Goal: Task Accomplishment & Management: Use online tool/utility

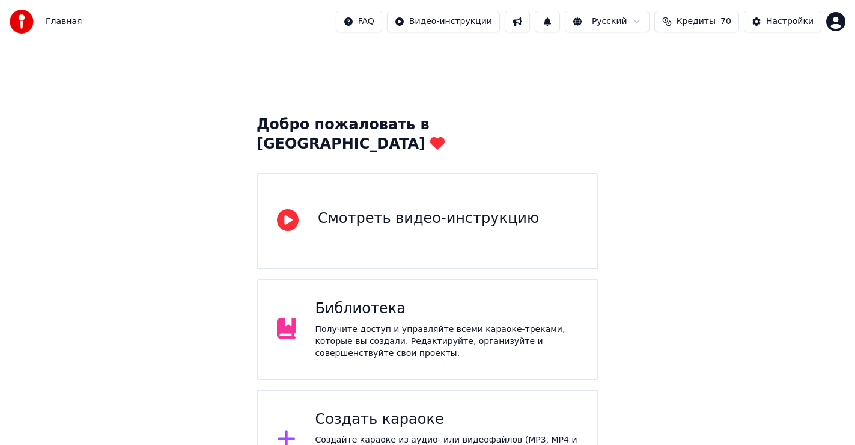
click at [407, 410] on div "Создать караоке" at bounding box center [446, 419] width 263 height 19
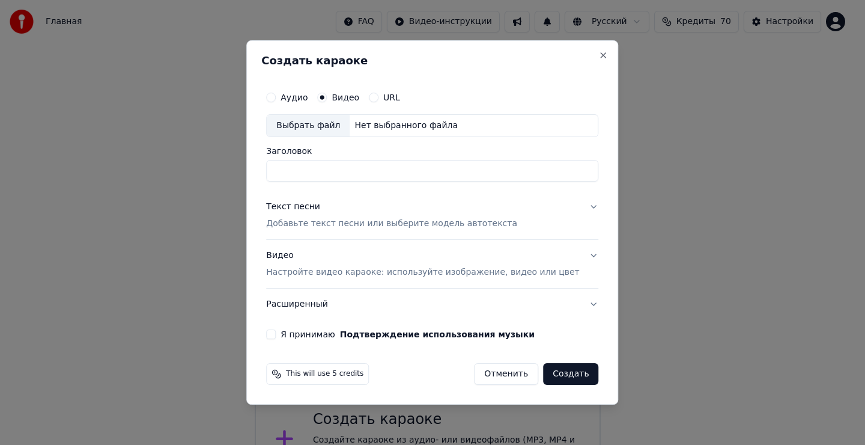
click at [325, 120] on div "Выбрать файл" at bounding box center [308, 126] width 83 height 22
type input "**********"
click at [318, 209] on div "Текст песни" at bounding box center [293, 207] width 54 height 12
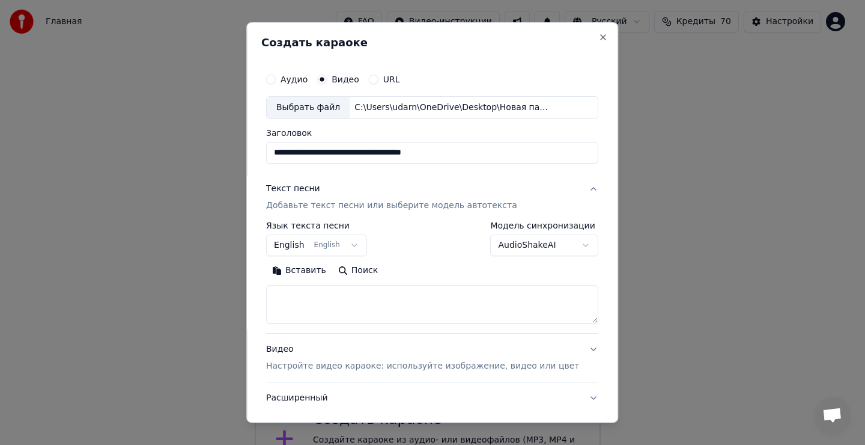
click at [313, 306] on textarea at bounding box center [432, 304] width 332 height 38
click at [311, 306] on textarea at bounding box center [432, 304] width 332 height 38
click at [315, 268] on button "Вставить" at bounding box center [299, 270] width 66 height 19
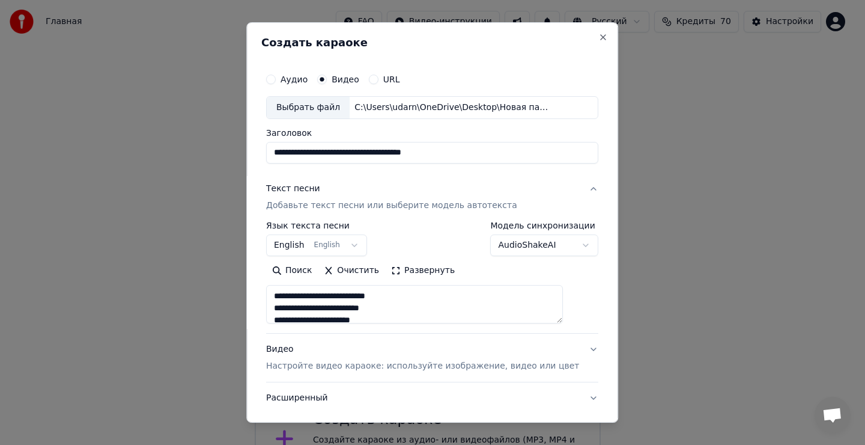
click at [318, 243] on button "English English" at bounding box center [316, 245] width 101 height 22
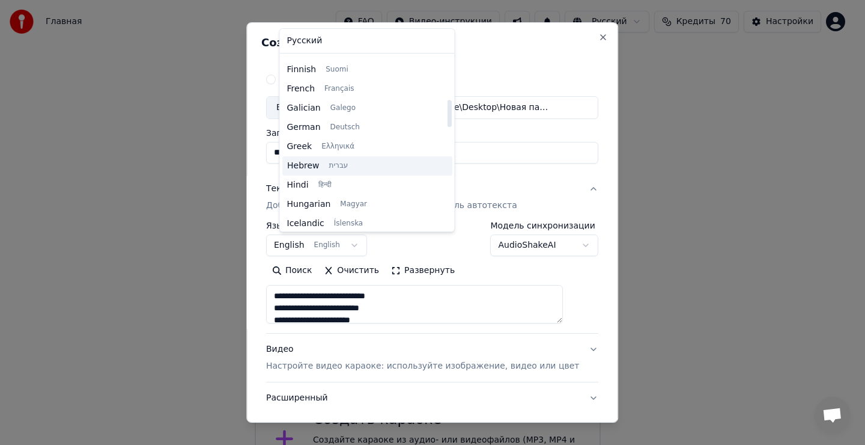
type textarea "**********"
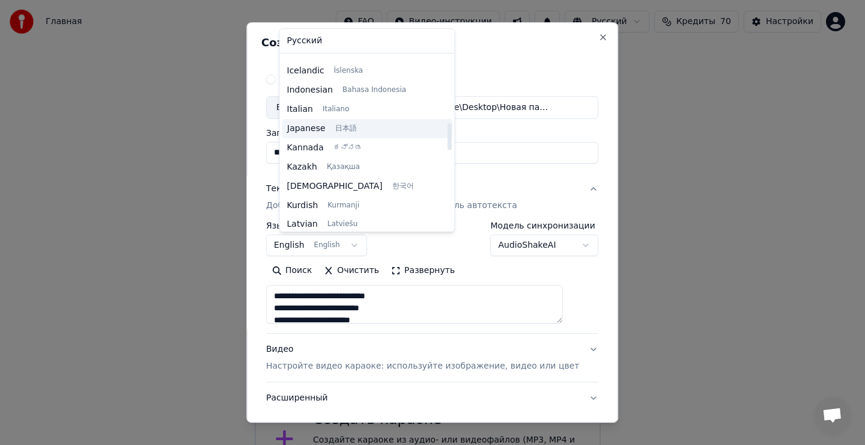
scroll to position [457, 0]
select select "**"
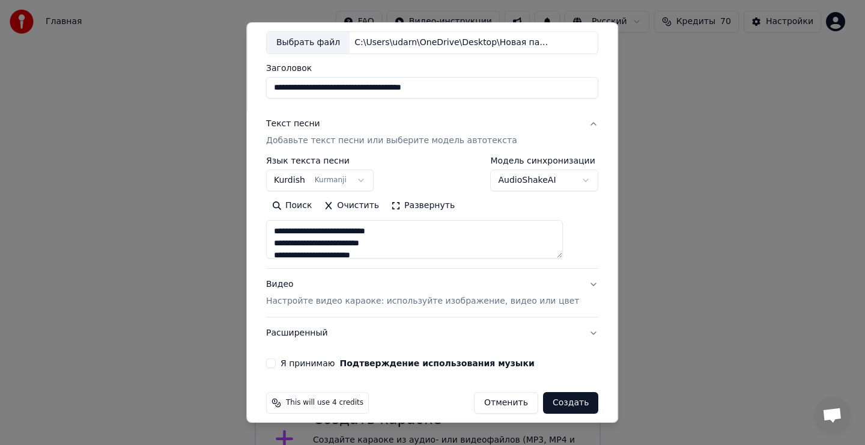
scroll to position [76, 0]
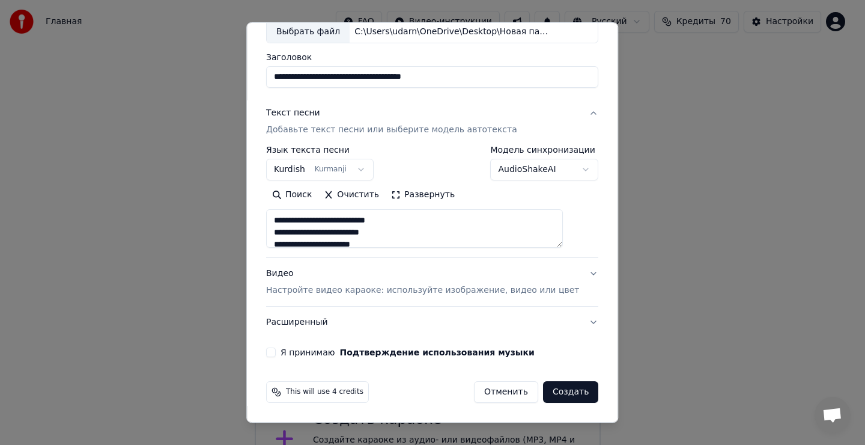
click at [276, 351] on button "Я принимаю Подтверждение использования музыки" at bounding box center [271, 352] width 10 height 10
click at [552, 392] on button "Создать" at bounding box center [570, 392] width 55 height 22
type textarea "**********"
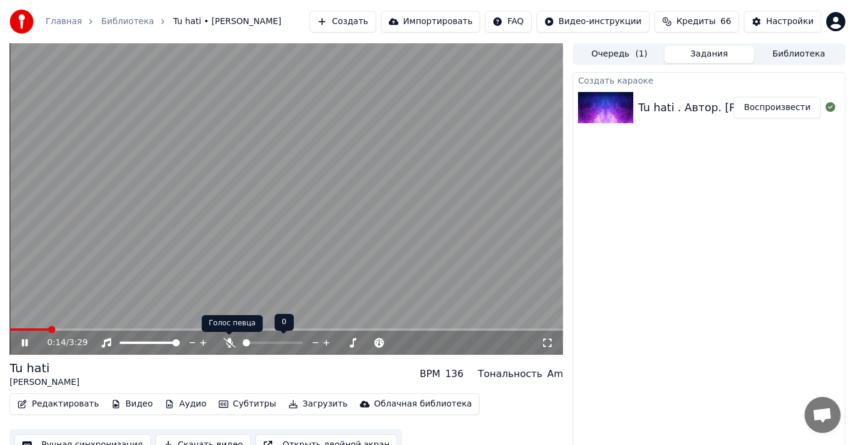
click at [231, 342] on icon at bounding box center [229, 343] width 12 height 10
click at [229, 341] on icon at bounding box center [229, 343] width 7 height 10
click at [26, 341] on icon at bounding box center [25, 342] width 6 height 7
click at [10, 333] on span at bounding box center [13, 329] width 7 height 7
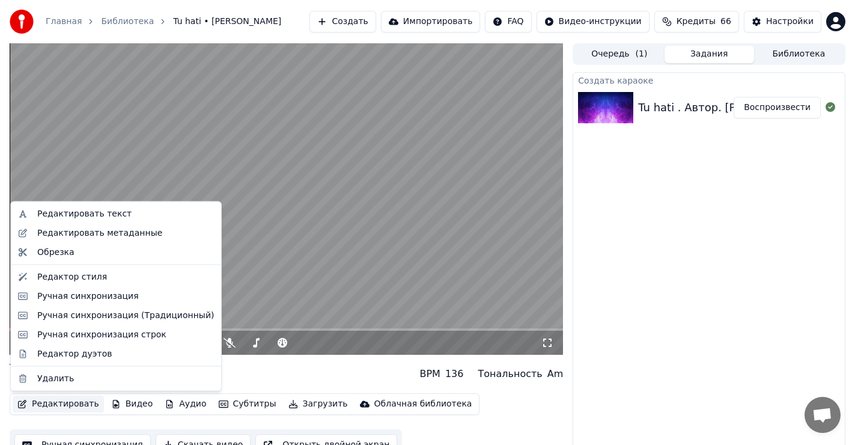
click at [64, 402] on button "Редактировать" at bounding box center [58, 403] width 91 height 17
click at [100, 213] on div "Редактировать текст" at bounding box center [84, 214] width 94 height 12
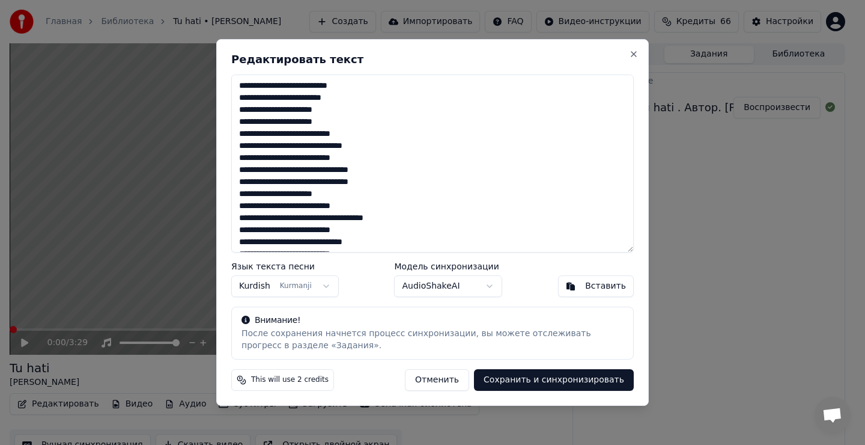
click at [341, 120] on textarea "**********" at bounding box center [432, 163] width 402 height 178
click at [374, 183] on textarea "**********" at bounding box center [432, 163] width 402 height 178
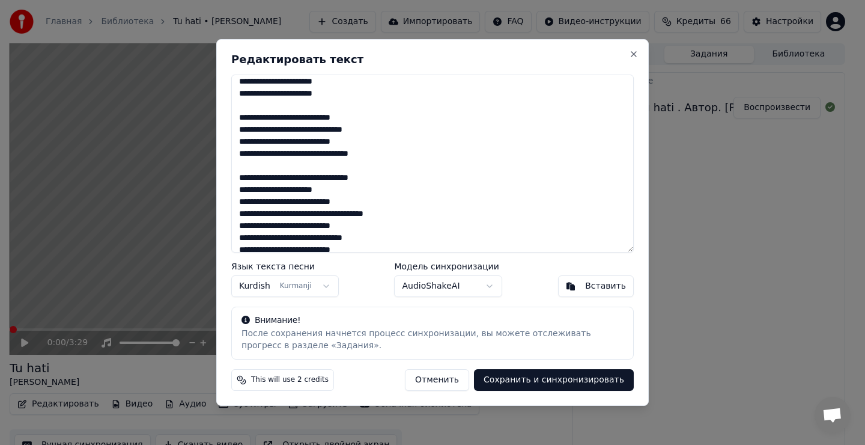
scroll to position [60, 0]
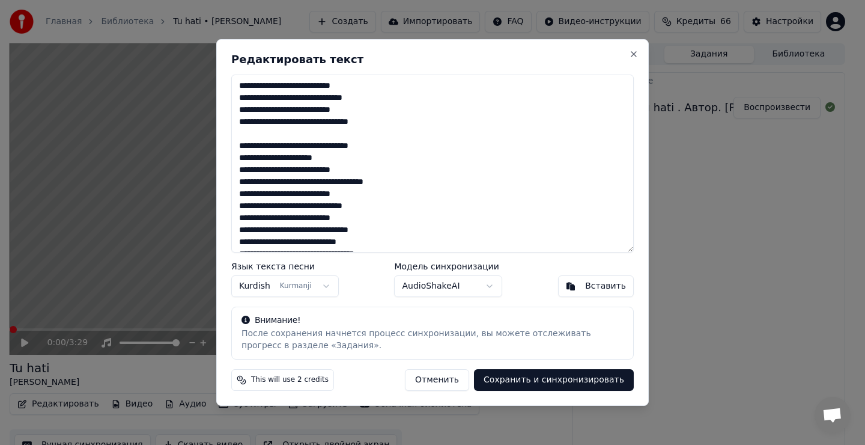
click at [398, 183] on textarea "**********" at bounding box center [432, 163] width 402 height 178
click at [377, 183] on textarea "**********" at bounding box center [432, 163] width 402 height 178
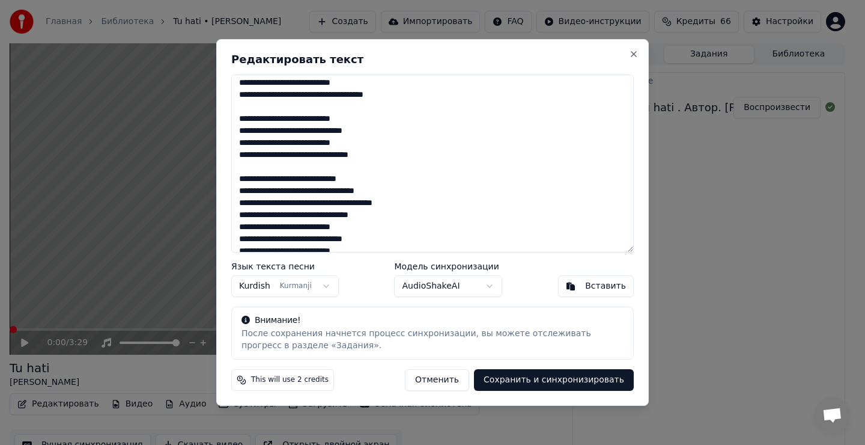
scroll to position [180, 0]
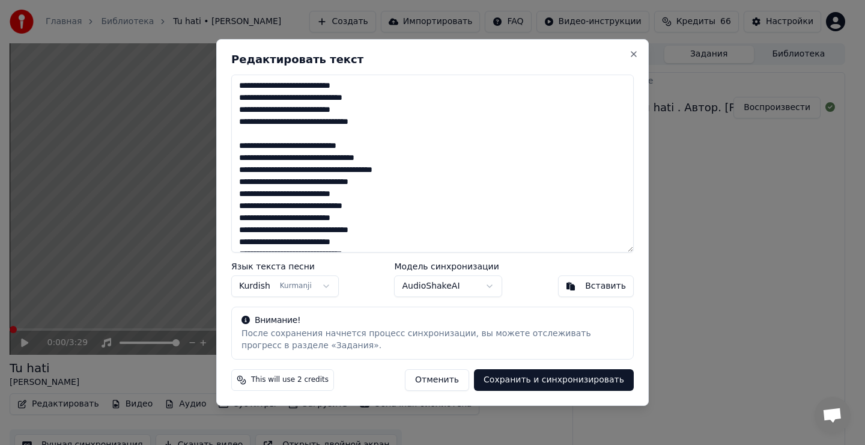
click at [381, 187] on textarea "**********" at bounding box center [432, 163] width 402 height 178
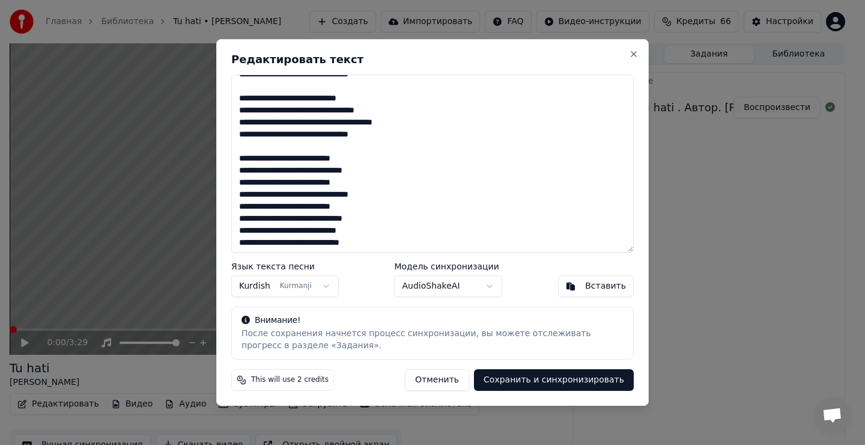
scroll to position [229, 0]
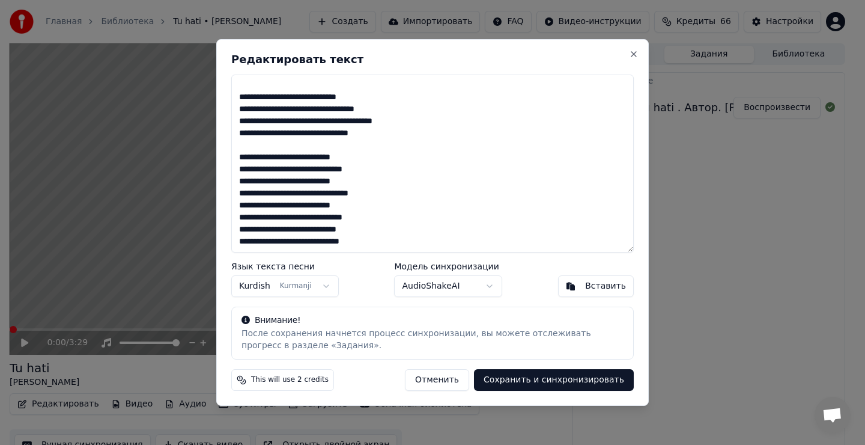
click at [377, 193] on textarea "**********" at bounding box center [432, 163] width 402 height 178
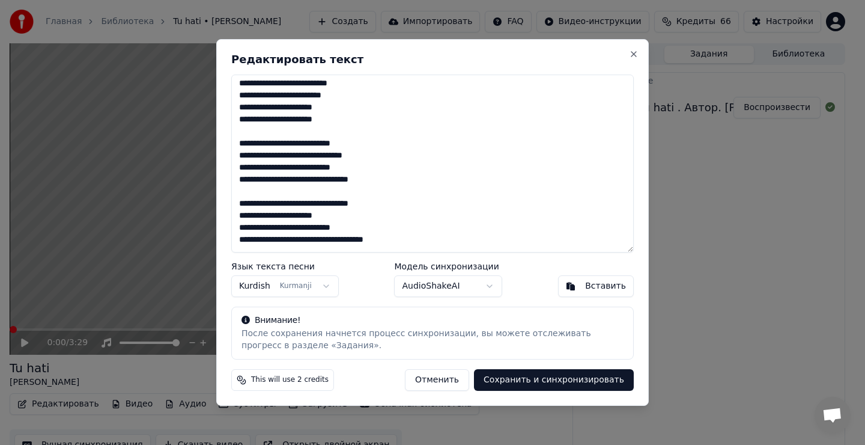
scroll to position [0, 0]
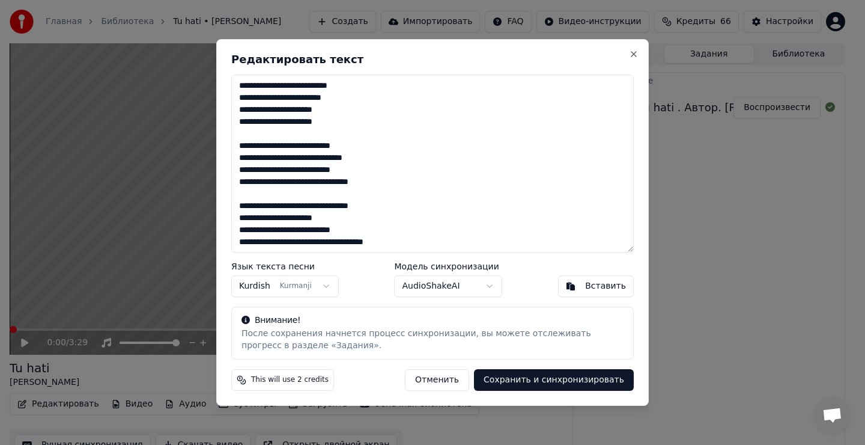
type textarea "**********"
click at [303, 290] on body "Главная Библиотека Tu hati • Рустамов [PERSON_NAME] Импортировать FAQ Видео-инс…" at bounding box center [427, 222] width 855 height 445
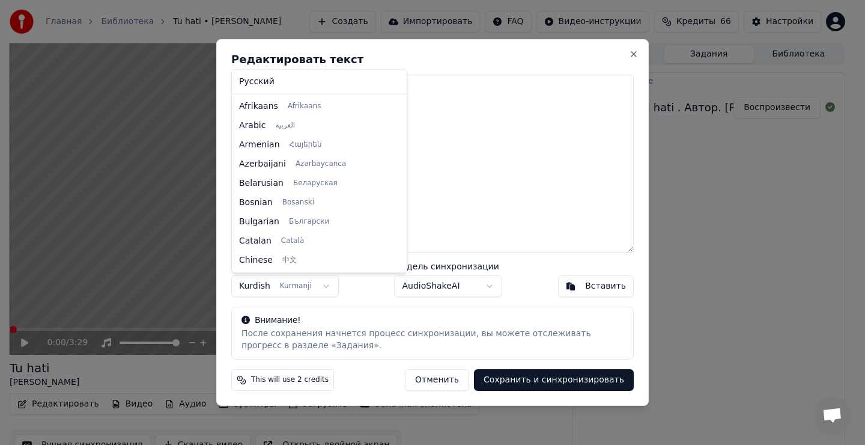
scroll to position [442, 0]
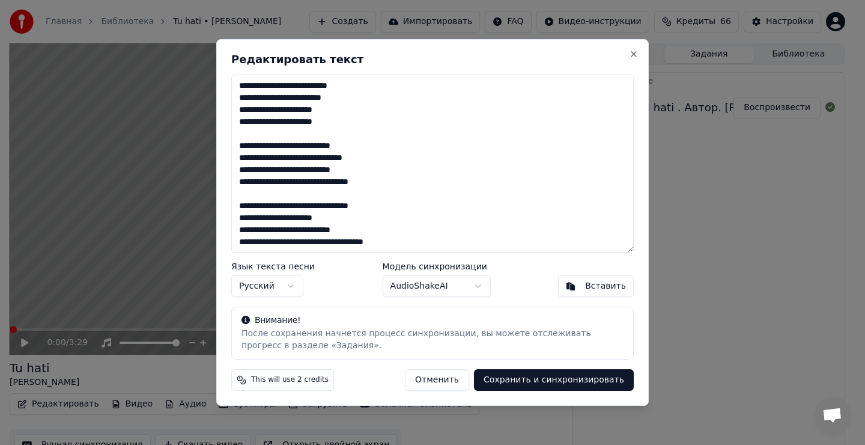
click at [567, 378] on button "Сохранить и синхронизировать" at bounding box center [554, 380] width 160 height 22
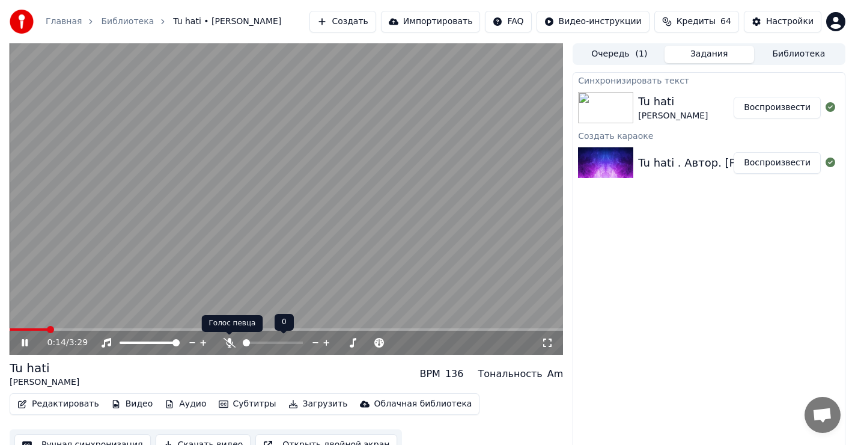
click at [232, 338] on icon at bounding box center [229, 343] width 12 height 10
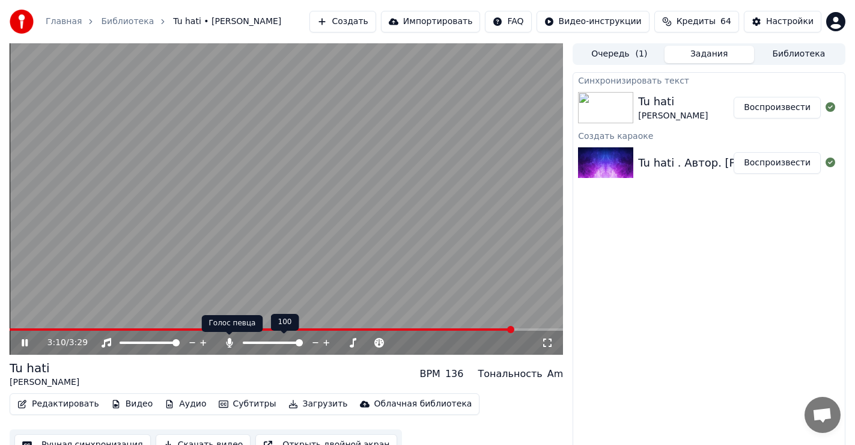
click at [227, 339] on icon at bounding box center [229, 343] width 12 height 10
click at [229, 341] on icon at bounding box center [229, 343] width 12 height 10
click at [229, 341] on icon at bounding box center [229, 343] width 7 height 10
click at [229, 341] on icon at bounding box center [229, 343] width 12 height 10
click at [229, 341] on icon at bounding box center [229, 343] width 7 height 10
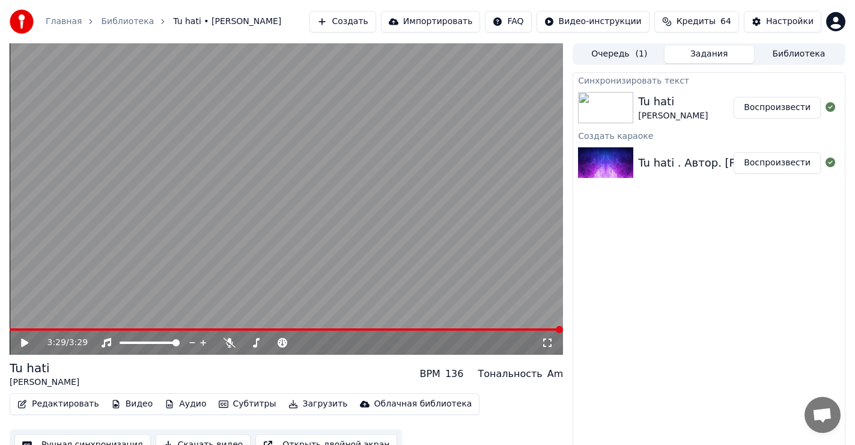
click at [23, 342] on icon at bounding box center [24, 342] width 7 height 8
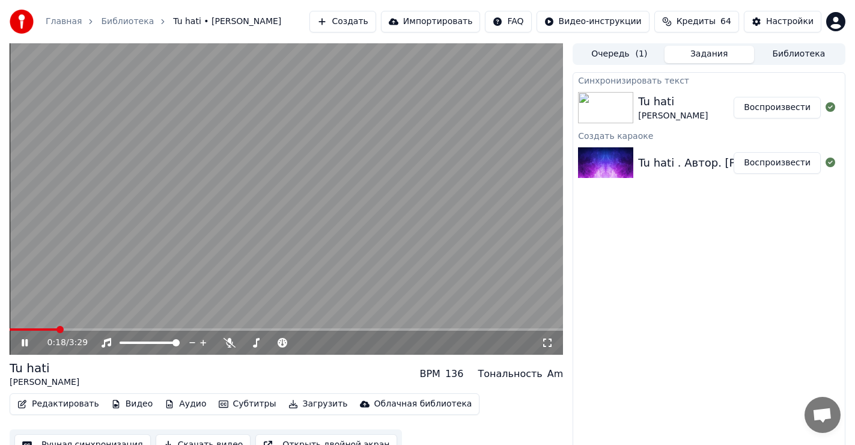
click at [57, 329] on span at bounding box center [286, 329] width 553 height 2
click at [229, 342] on icon at bounding box center [229, 343] width 12 height 10
click at [229, 342] on icon at bounding box center [229, 343] width 7 height 10
drag, startPoint x: 74, startPoint y: 329, endPoint x: 0, endPoint y: 329, distance: 74.5
click at [24, 341] on icon at bounding box center [25, 342] width 6 height 7
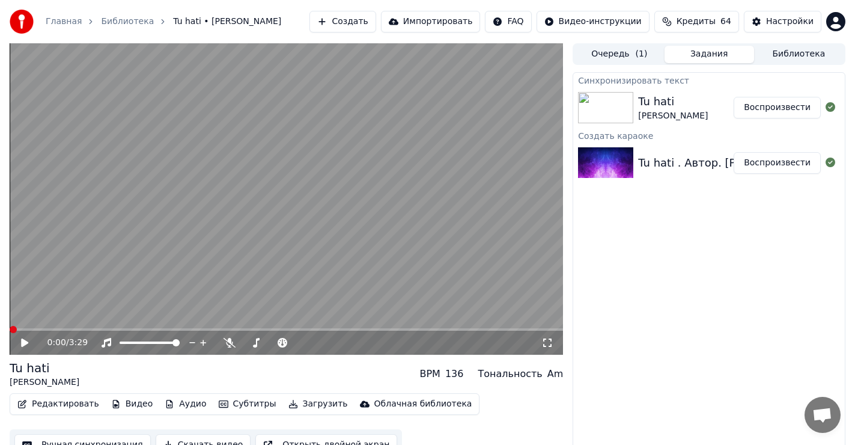
click at [10, 333] on span at bounding box center [13, 329] width 7 height 7
click at [300, 402] on button "Загрузить" at bounding box center [318, 403] width 69 height 17
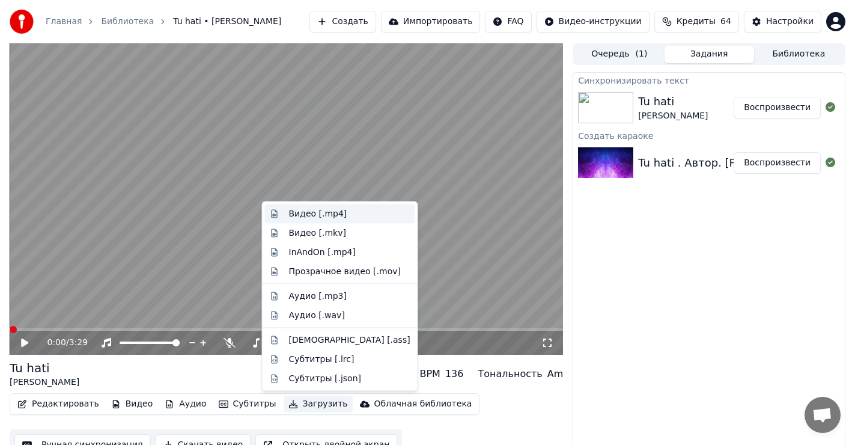
click at [314, 212] on div "Видео [.mp4]" at bounding box center [318, 214] width 58 height 12
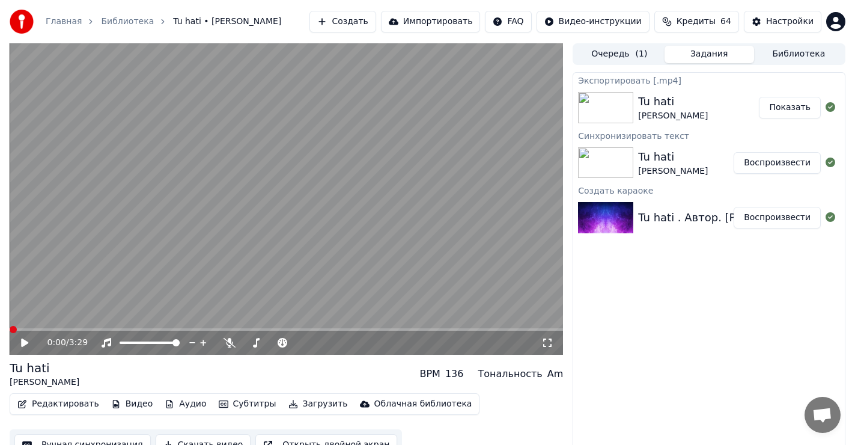
click at [795, 107] on button "Показать" at bounding box center [790, 108] width 62 height 22
click at [228, 341] on icon at bounding box center [229, 343] width 12 height 10
click at [22, 342] on icon at bounding box center [24, 342] width 7 height 8
click at [71, 329] on span at bounding box center [286, 329] width 553 height 2
click at [24, 341] on icon at bounding box center [25, 342] width 6 height 7
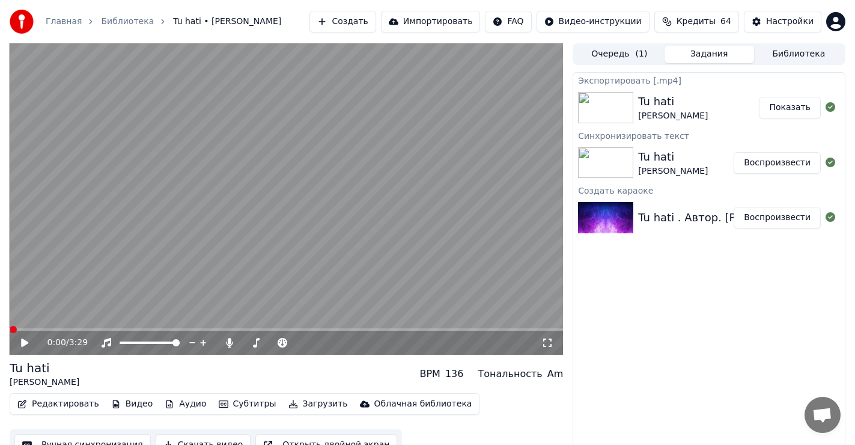
click at [10, 333] on span at bounding box center [13, 329] width 7 height 7
click at [292, 402] on button "Загрузить" at bounding box center [318, 403] width 69 height 17
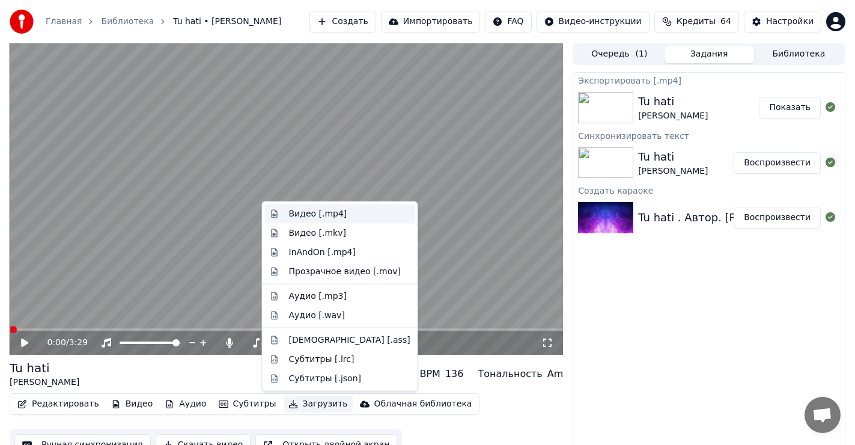
click at [315, 211] on div "Видео [.mp4]" at bounding box center [318, 214] width 58 height 12
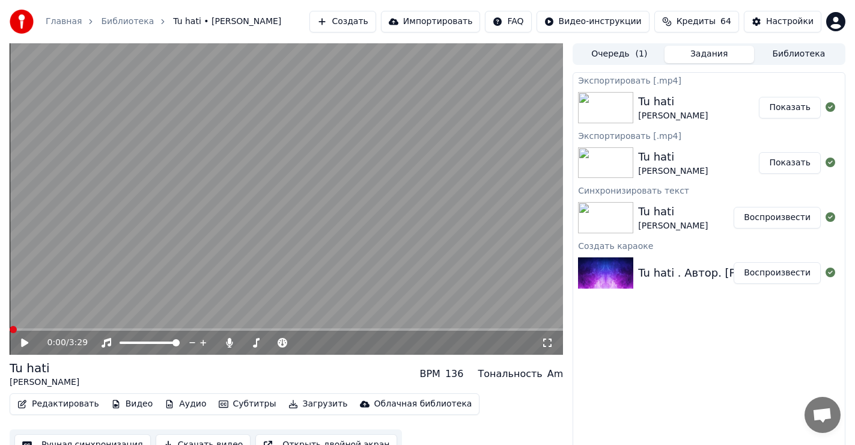
click at [783, 108] on button "Показать" at bounding box center [790, 108] width 62 height 22
click at [23, 340] on icon at bounding box center [24, 342] width 7 height 8
click at [229, 343] on icon at bounding box center [229, 343] width 7 height 10
click at [231, 339] on icon at bounding box center [229, 343] width 12 height 10
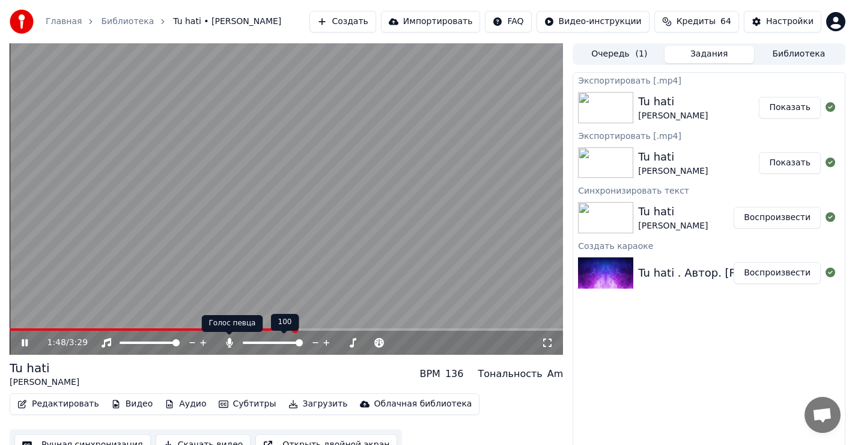
click at [226, 340] on icon at bounding box center [229, 343] width 12 height 10
click at [23, 339] on icon at bounding box center [25, 342] width 6 height 7
click at [371, 19] on button "Создать" at bounding box center [342, 22] width 66 height 22
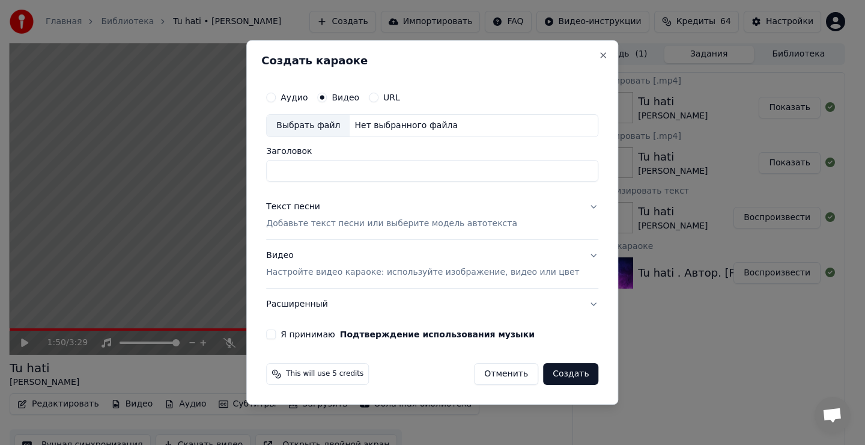
click at [322, 126] on div "Выбрать файл" at bounding box center [308, 126] width 83 height 22
type input "**********"
click at [320, 211] on div "Текст песни" at bounding box center [293, 207] width 54 height 12
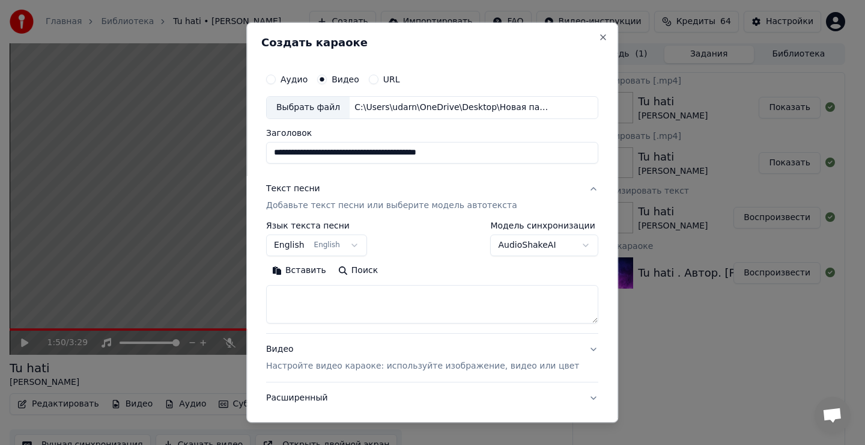
drag, startPoint x: 303, startPoint y: 306, endPoint x: 318, endPoint y: 306, distance: 14.4
click at [305, 306] on textarea at bounding box center [432, 304] width 332 height 38
drag, startPoint x: 316, startPoint y: 305, endPoint x: 312, endPoint y: 278, distance: 26.7
click at [317, 301] on textarea at bounding box center [432, 304] width 332 height 38
click at [315, 273] on button "Вставить" at bounding box center [299, 270] width 66 height 19
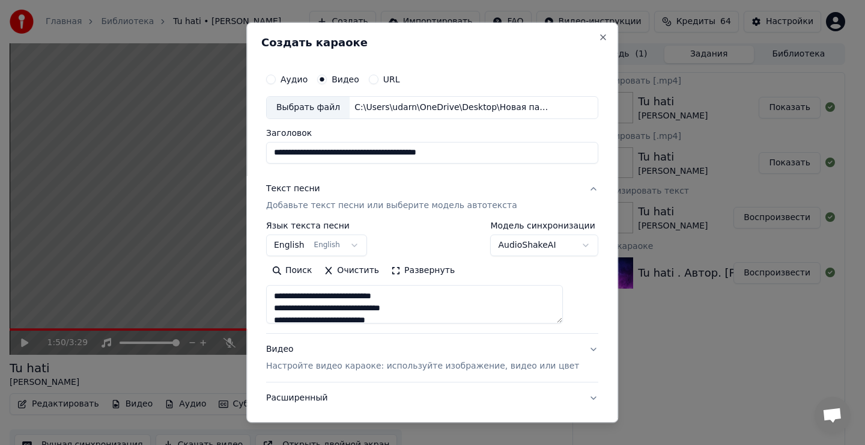
click at [327, 246] on button "English English" at bounding box center [316, 245] width 101 height 22
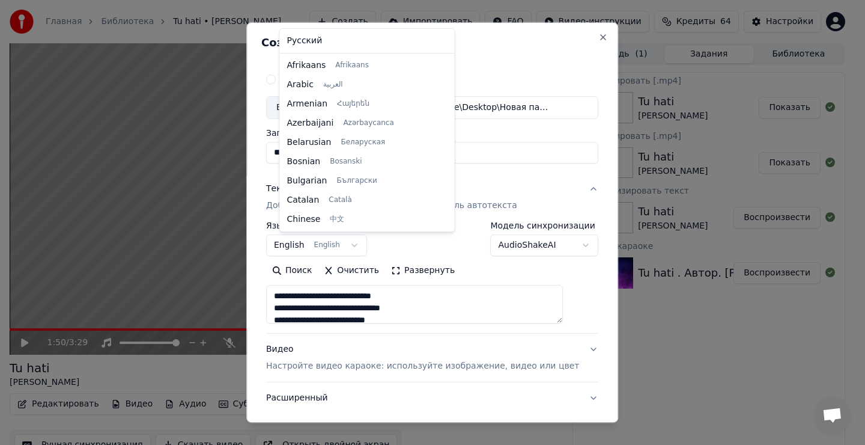
scroll to position [96, 0]
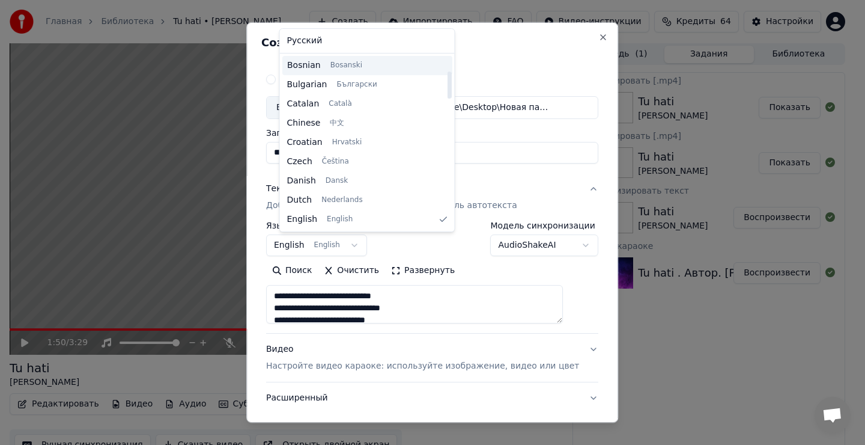
type textarea "**********"
select select "**"
drag, startPoint x: 311, startPoint y: 38, endPoint x: 312, endPoint y: 50, distance: 12.1
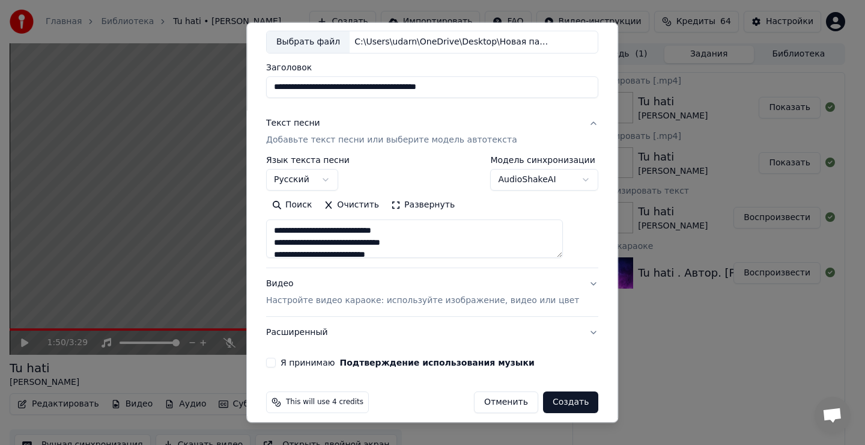
scroll to position [76, 0]
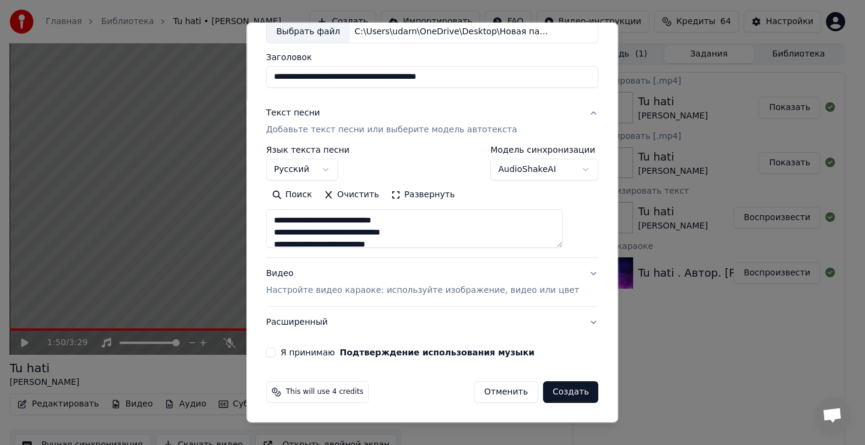
click at [276, 351] on button "Я принимаю Подтверждение использования музыки" at bounding box center [271, 352] width 10 height 10
click at [543, 392] on button "Создать" at bounding box center [570, 392] width 55 height 22
type textarea "**********"
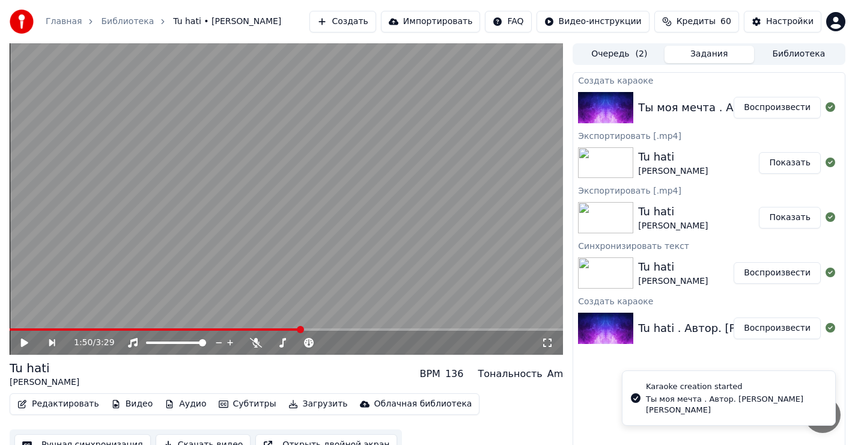
click at [784, 111] on button "Воспроизвести" at bounding box center [777, 108] width 87 height 22
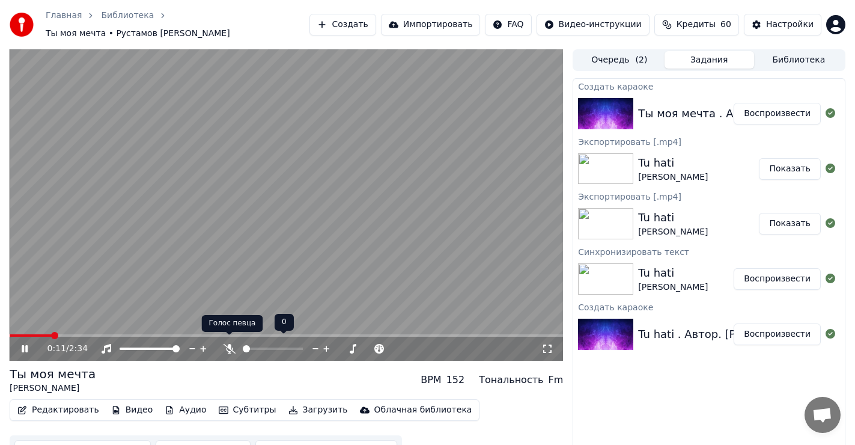
click at [230, 344] on icon at bounding box center [229, 349] width 12 height 10
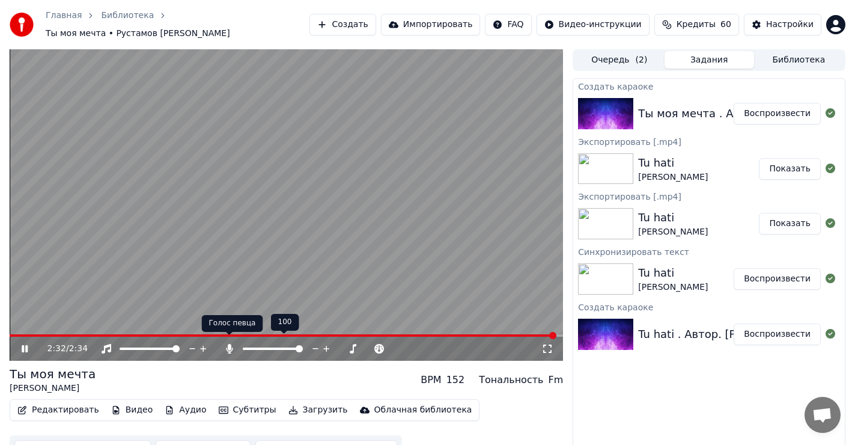
click at [228, 344] on icon at bounding box center [229, 349] width 7 height 10
click at [21, 347] on icon at bounding box center [33, 349] width 28 height 10
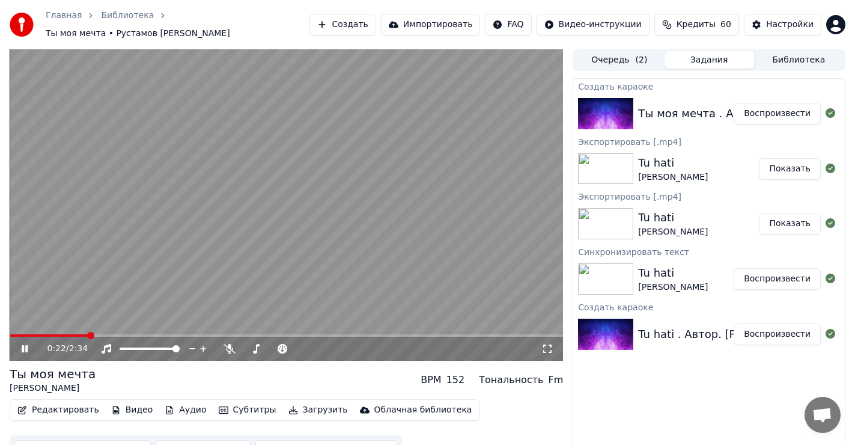
click at [88, 334] on span at bounding box center [286, 335] width 553 height 2
click at [229, 344] on icon at bounding box center [229, 349] width 12 height 10
click at [229, 344] on icon at bounding box center [229, 349] width 7 height 10
click at [229, 344] on icon at bounding box center [229, 349] width 12 height 10
click at [229, 344] on icon at bounding box center [229, 349] width 7 height 10
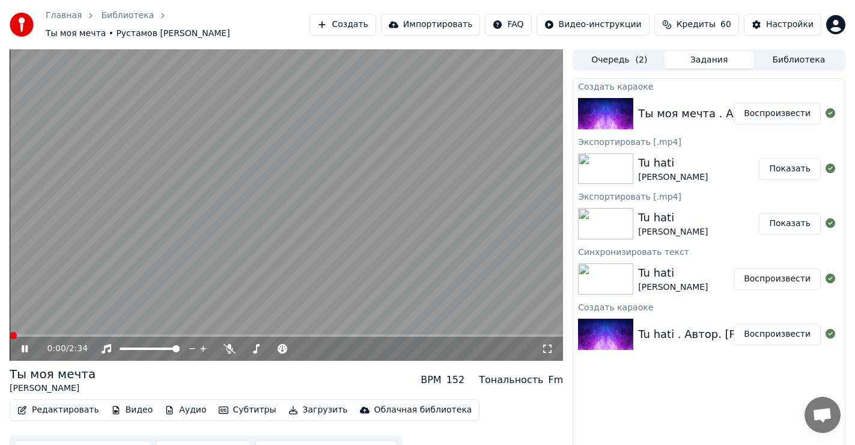
click at [10, 332] on span at bounding box center [13, 335] width 7 height 7
click at [22, 345] on icon at bounding box center [25, 348] width 6 height 7
click at [10, 332] on span at bounding box center [13, 335] width 7 height 7
click at [294, 405] on button "Загрузить" at bounding box center [318, 409] width 69 height 17
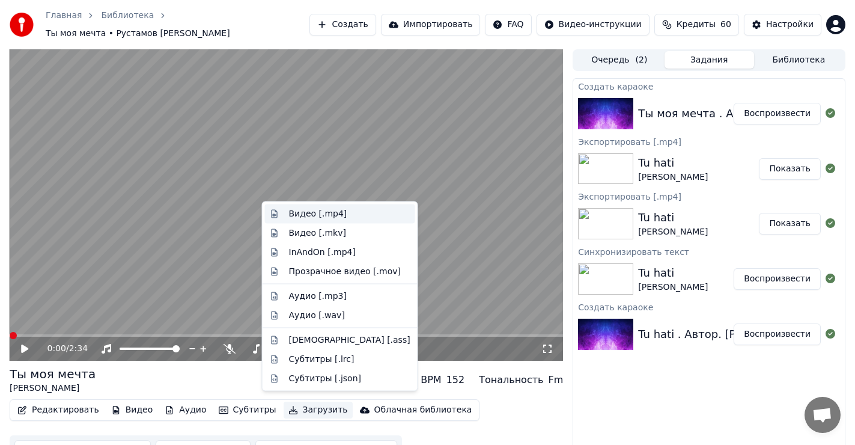
click at [312, 214] on div "Видео [.mp4]" at bounding box center [318, 214] width 58 height 12
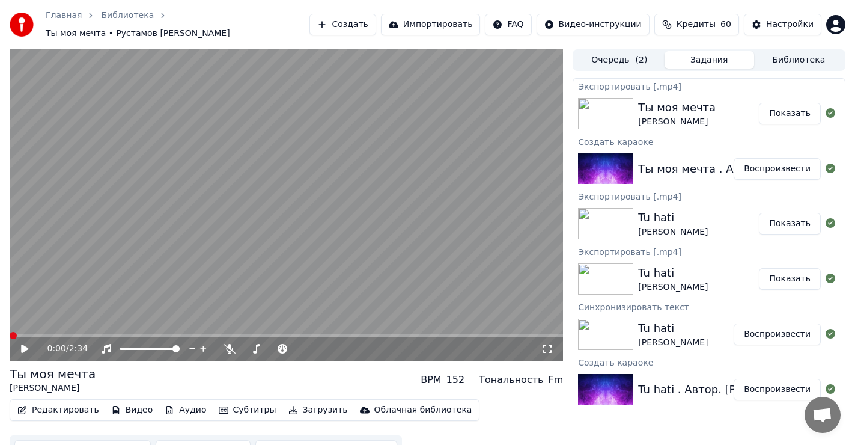
click at [793, 111] on button "Показать" at bounding box center [790, 114] width 62 height 22
click at [26, 344] on icon at bounding box center [24, 348] width 7 height 8
click at [231, 344] on icon at bounding box center [229, 349] width 12 height 10
click at [73, 334] on span at bounding box center [286, 335] width 553 height 2
click at [23, 345] on icon at bounding box center [25, 348] width 6 height 7
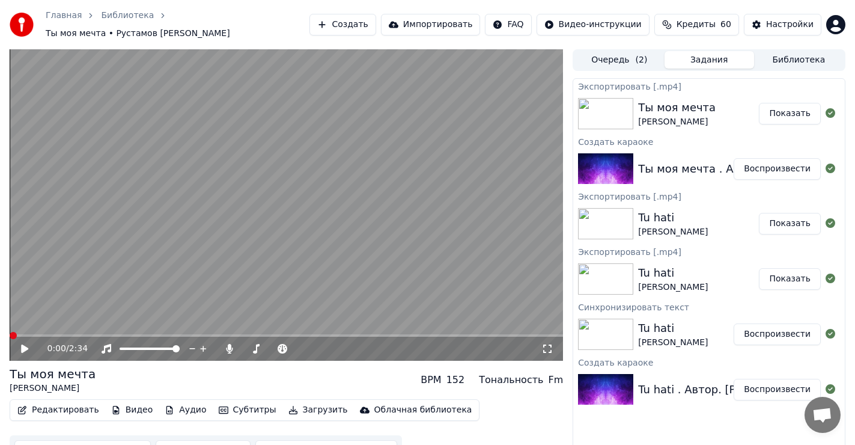
click at [10, 332] on span at bounding box center [13, 335] width 7 height 7
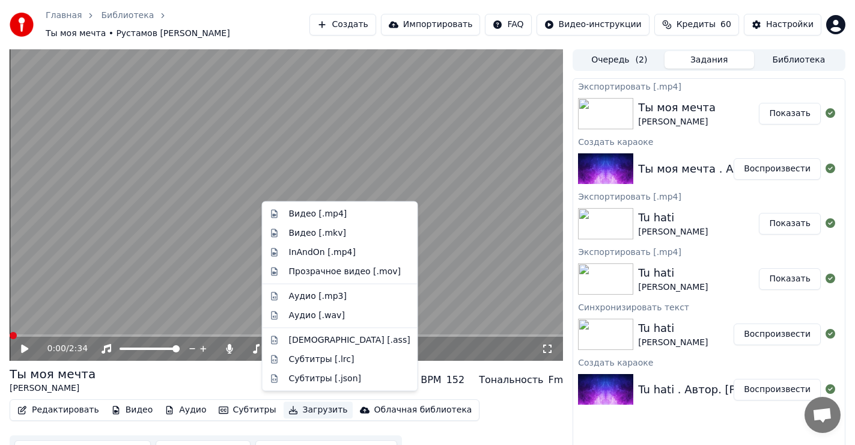
click at [297, 405] on button "Загрузить" at bounding box center [318, 409] width 69 height 17
click at [314, 216] on div "Видео [.mp4]" at bounding box center [318, 214] width 58 height 12
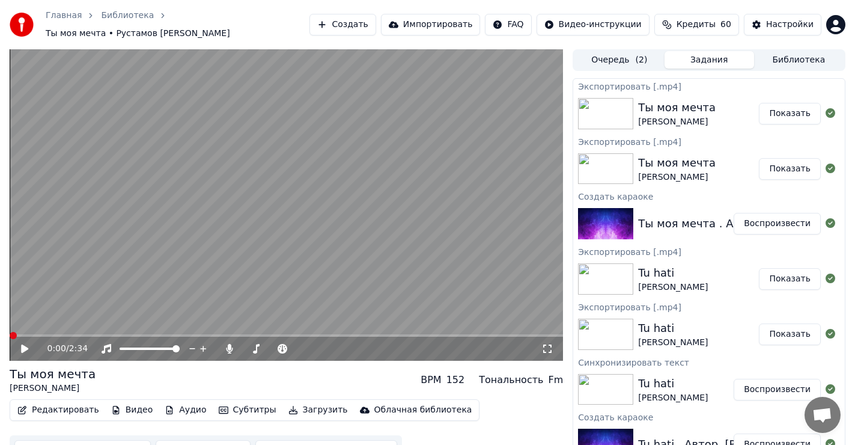
click at [788, 110] on button "Показать" at bounding box center [790, 114] width 62 height 22
click at [373, 22] on button "Создать" at bounding box center [342, 25] width 66 height 22
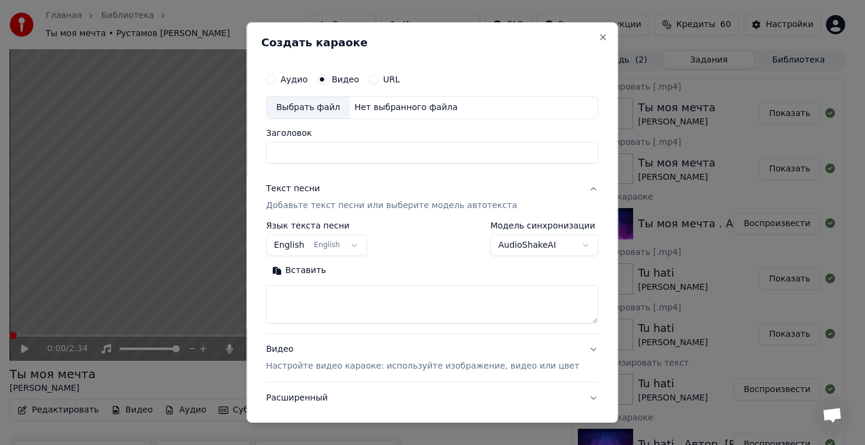
click at [313, 107] on div "Выбрать файл" at bounding box center [308, 108] width 83 height 22
click at [599, 36] on button "Close" at bounding box center [604, 37] width 10 height 10
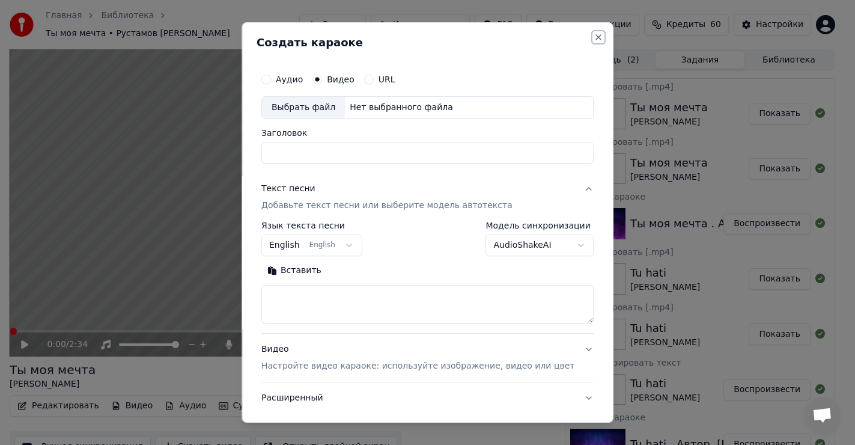
select select
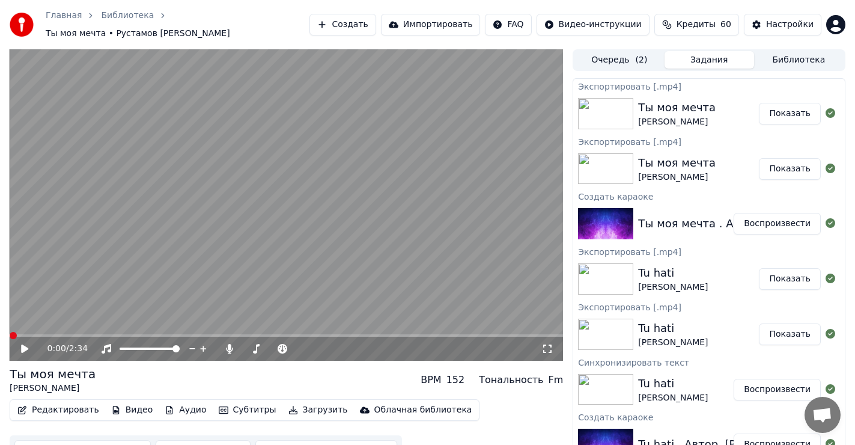
click at [375, 21] on button "Создать" at bounding box center [342, 25] width 66 height 22
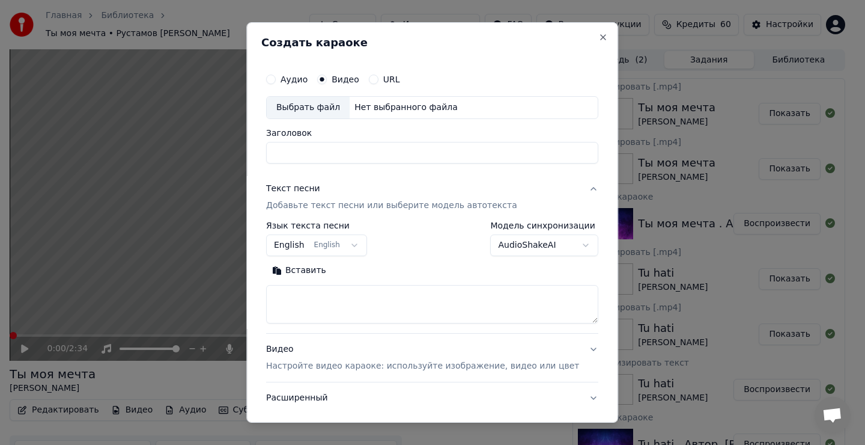
click at [302, 112] on div "Выбрать файл" at bounding box center [308, 108] width 83 height 22
type input "**********"
drag, startPoint x: 312, startPoint y: 303, endPoint x: 319, endPoint y: 303, distance: 6.6
click at [313, 303] on textarea at bounding box center [432, 304] width 332 height 38
drag, startPoint x: 318, startPoint y: 303, endPoint x: 315, endPoint y: 288, distance: 15.2
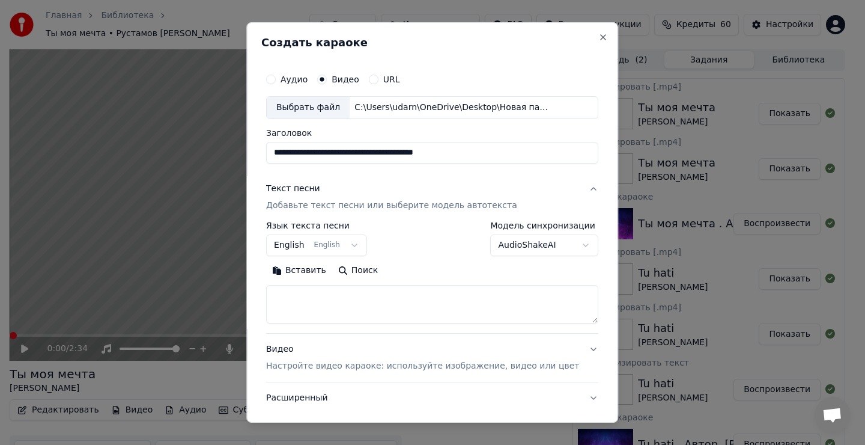
click at [318, 302] on textarea at bounding box center [432, 304] width 332 height 38
click at [314, 271] on button "Вставить" at bounding box center [299, 270] width 66 height 19
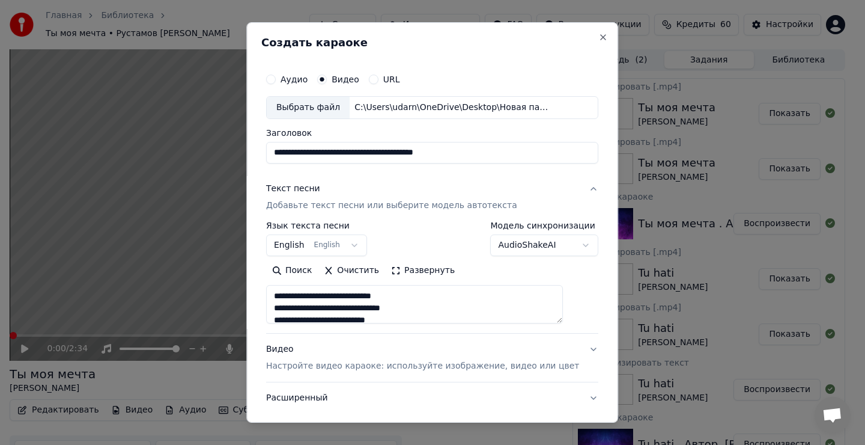
type textarea "**********"
click at [324, 242] on body "Главная Библиотека Ты моя мечта • Рустамов [PERSON_NAME] Импортировать FAQ Виде…" at bounding box center [427, 222] width 855 height 445
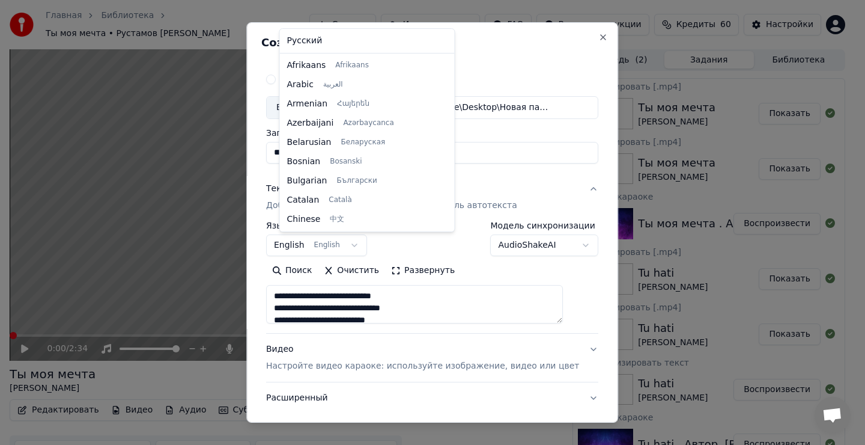
scroll to position [96, 0]
select select "**"
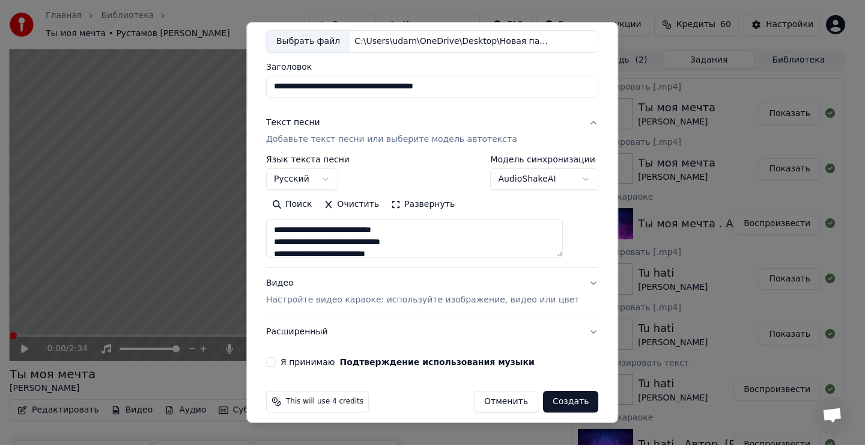
scroll to position [76, 0]
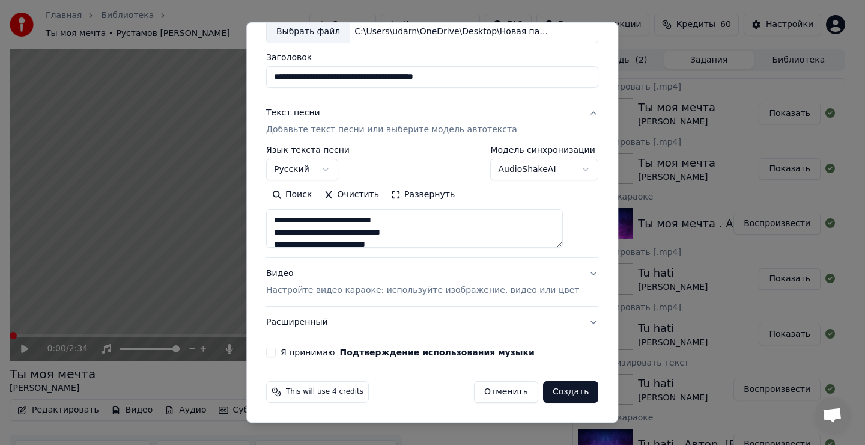
click at [276, 352] on button "Я принимаю Подтверждение использования музыки" at bounding box center [271, 352] width 10 height 10
click at [543, 391] on button "Создать" at bounding box center [570, 392] width 55 height 22
type textarea "**********"
select select
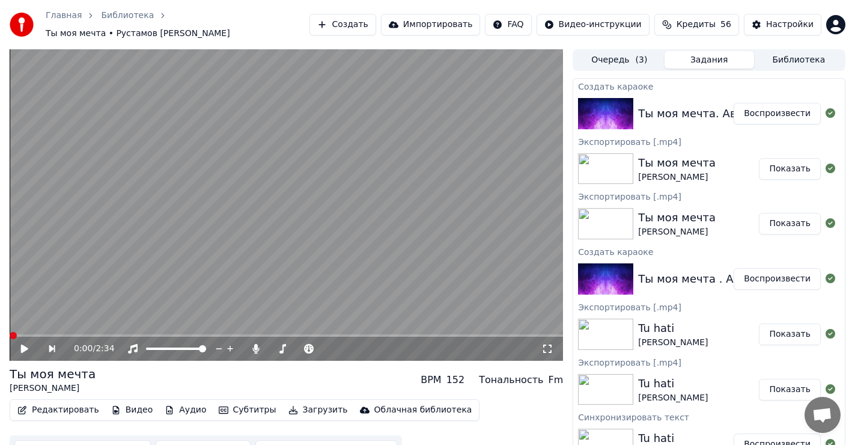
drag, startPoint x: 776, startPoint y: 108, endPoint x: 770, endPoint y: 106, distance: 6.3
click at [776, 108] on button "Воспроизвести" at bounding box center [777, 114] width 87 height 22
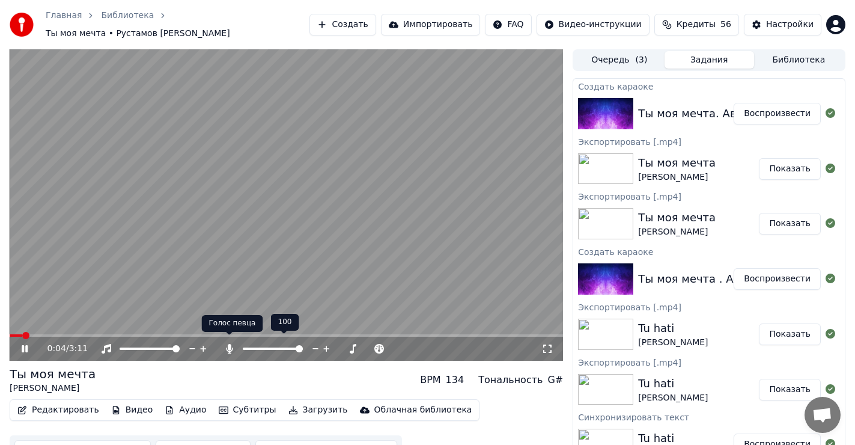
click at [228, 344] on icon at bounding box center [229, 349] width 7 height 10
click at [229, 344] on icon at bounding box center [229, 349] width 12 height 10
click at [229, 344] on icon at bounding box center [229, 349] width 7 height 10
click at [229, 344] on icon at bounding box center [229, 349] width 12 height 10
click at [25, 344] on icon at bounding box center [33, 349] width 28 height 10
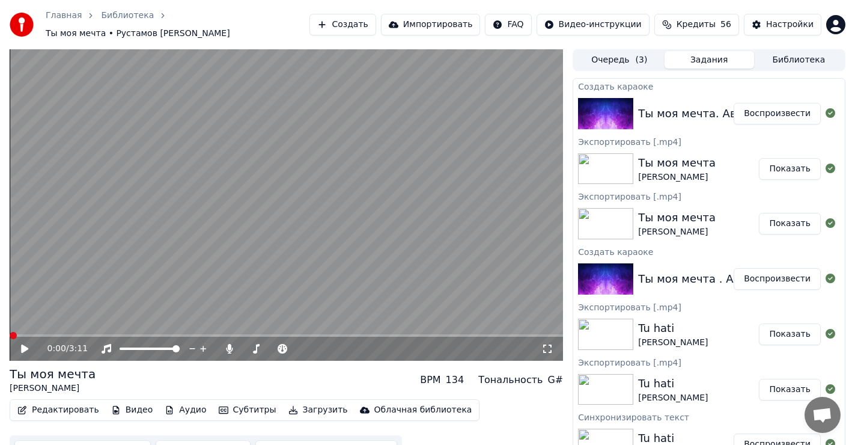
click at [10, 332] on span at bounding box center [13, 335] width 7 height 7
click at [372, 19] on button "Создать" at bounding box center [342, 25] width 66 height 22
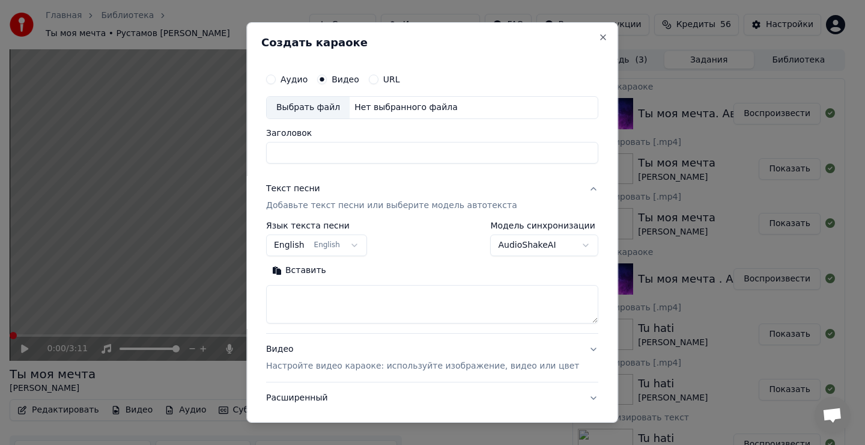
click at [319, 108] on div "Выбрать файл" at bounding box center [308, 108] width 83 height 22
type input "**********"
click at [308, 302] on textarea at bounding box center [432, 304] width 332 height 38
drag, startPoint x: 309, startPoint y: 302, endPoint x: 303, endPoint y: 303, distance: 6.1
click at [303, 303] on textarea at bounding box center [432, 304] width 332 height 38
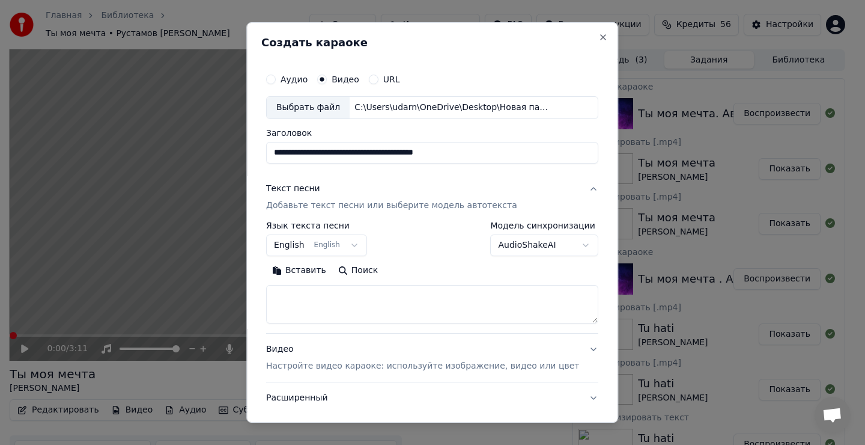
click at [311, 272] on button "Вставить" at bounding box center [299, 270] width 66 height 19
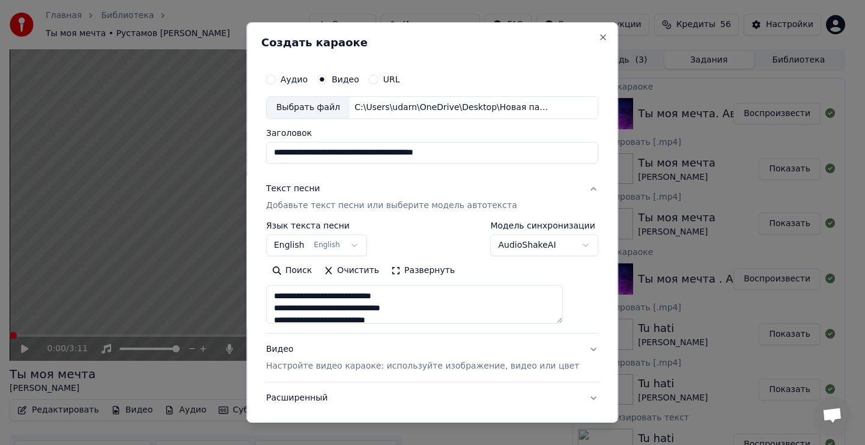
click at [316, 243] on body "Главная Библиотека Ты моя мечта • Рустамов [PERSON_NAME] Импортировать FAQ Виде…" at bounding box center [427, 222] width 855 height 445
type textarea "**********"
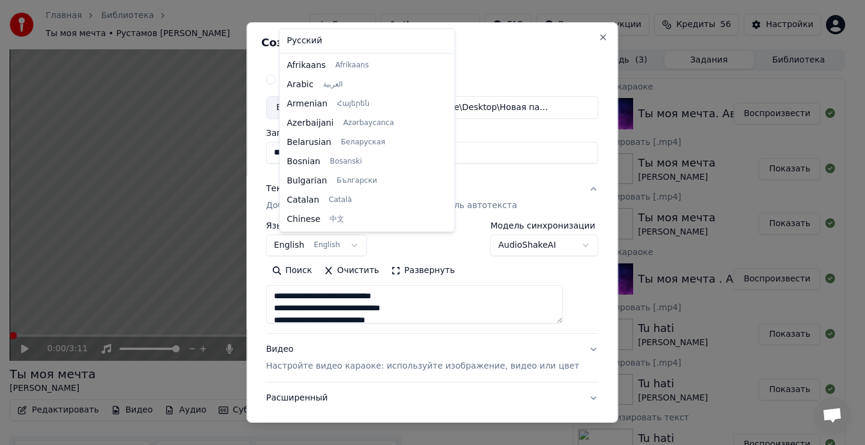
scroll to position [96, 0]
select select "**"
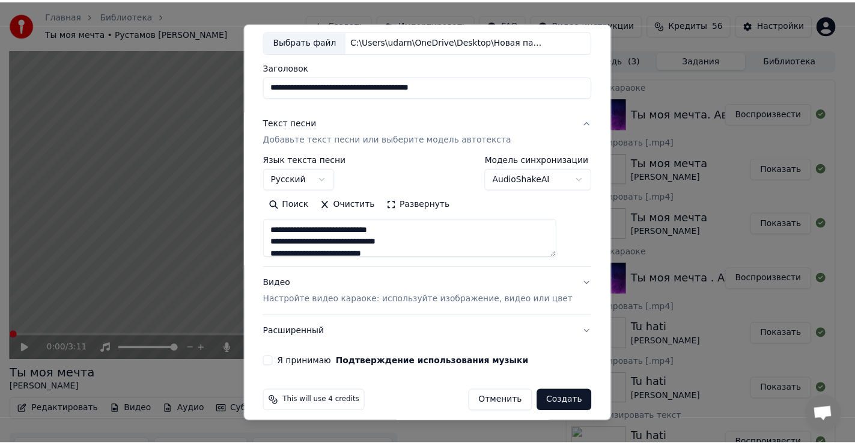
scroll to position [76, 0]
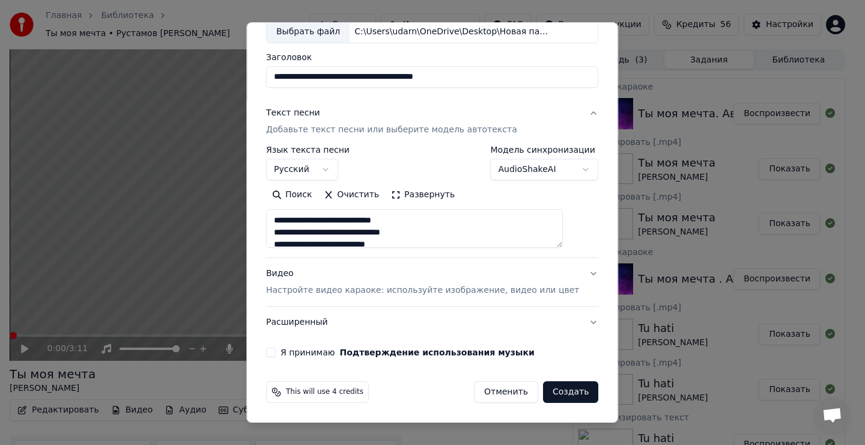
click at [276, 350] on button "Я принимаю Подтверждение использования музыки" at bounding box center [271, 352] width 10 height 10
click at [545, 392] on button "Создать" at bounding box center [570, 392] width 55 height 22
type textarea "**********"
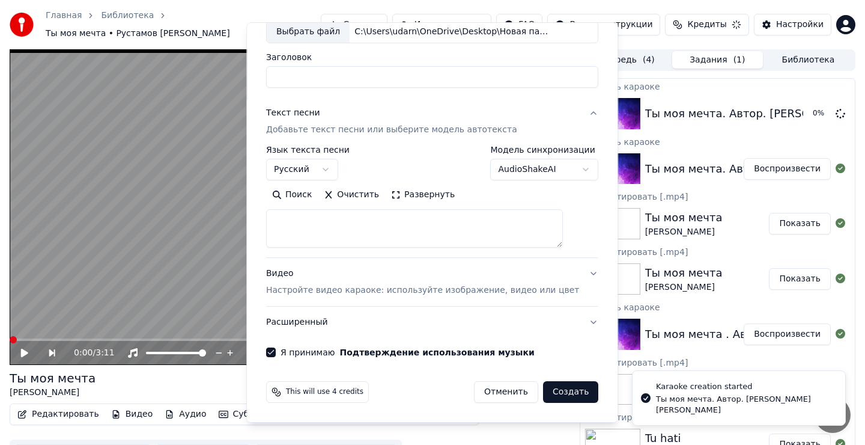
select select
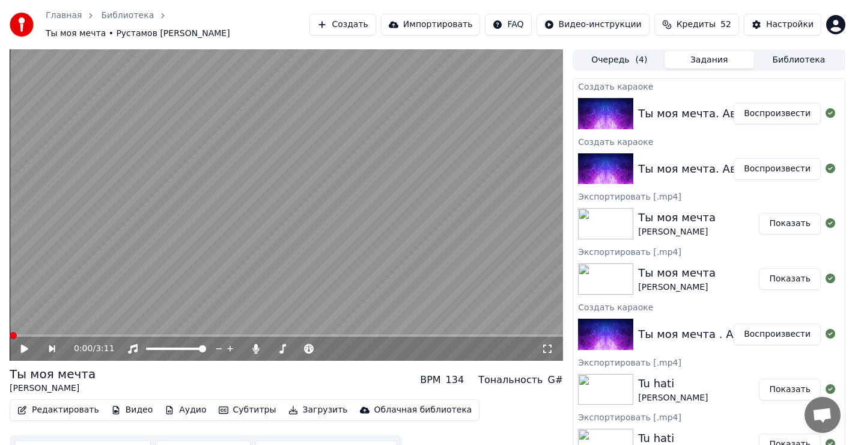
click at [776, 110] on button "Воспроизвести" at bounding box center [777, 114] width 87 height 22
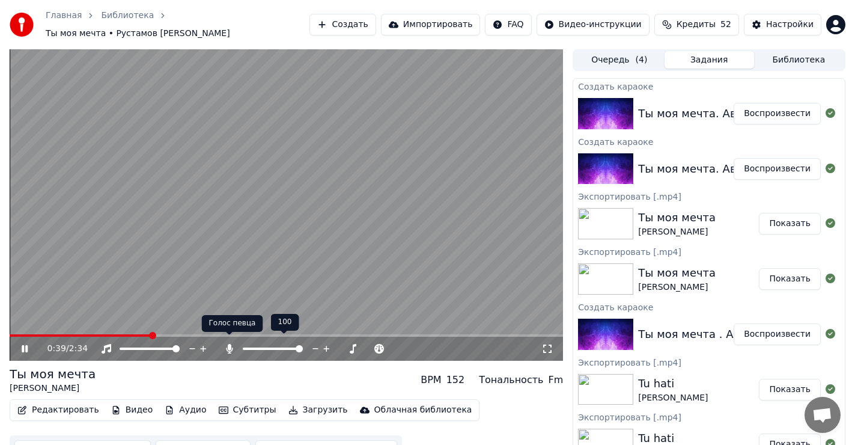
click at [232, 344] on icon at bounding box center [229, 349] width 12 height 10
click at [226, 344] on icon at bounding box center [229, 349] width 12 height 10
click at [228, 344] on icon at bounding box center [229, 349] width 7 height 10
click at [228, 344] on icon at bounding box center [229, 349] width 12 height 10
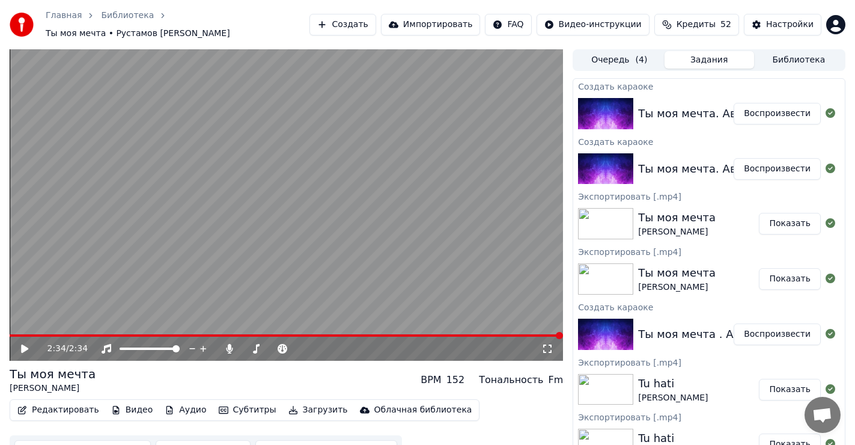
click at [28, 344] on icon at bounding box center [33, 349] width 28 height 10
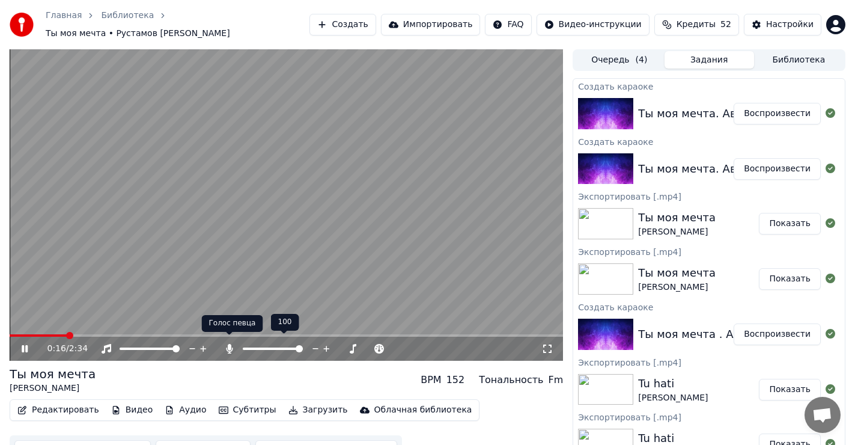
click at [228, 344] on icon at bounding box center [229, 349] width 7 height 10
click at [228, 344] on icon at bounding box center [229, 349] width 12 height 10
click at [228, 344] on icon at bounding box center [229, 349] width 7 height 10
click at [21, 344] on icon at bounding box center [33, 349] width 28 height 10
click at [10, 332] on span at bounding box center [13, 335] width 7 height 7
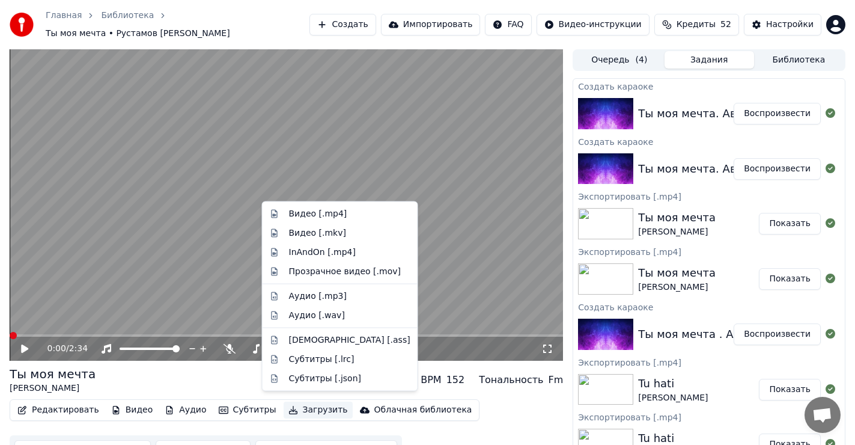
click at [297, 401] on button "Загрузить" at bounding box center [318, 409] width 69 height 17
click at [312, 217] on div "Видео [.mp4]" at bounding box center [318, 214] width 58 height 12
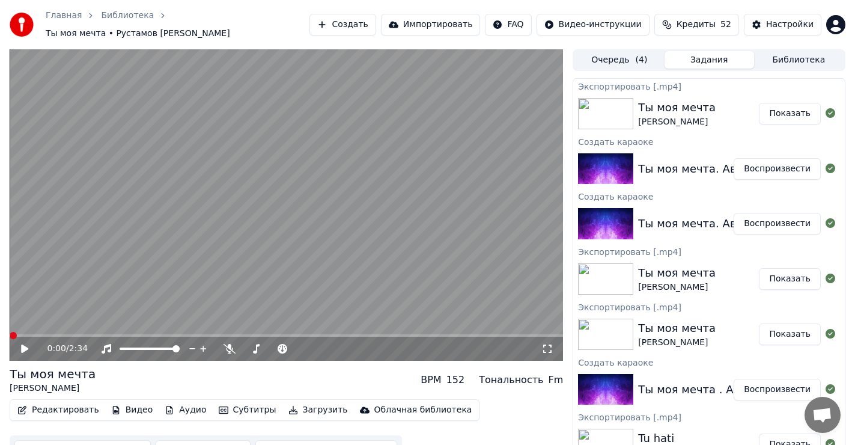
click at [777, 105] on button "Показать" at bounding box center [790, 114] width 62 height 22
click at [229, 344] on icon at bounding box center [229, 349] width 12 height 10
click at [23, 344] on icon at bounding box center [24, 348] width 7 height 8
click at [96, 334] on span at bounding box center [286, 335] width 553 height 2
click at [26, 345] on icon at bounding box center [25, 348] width 6 height 7
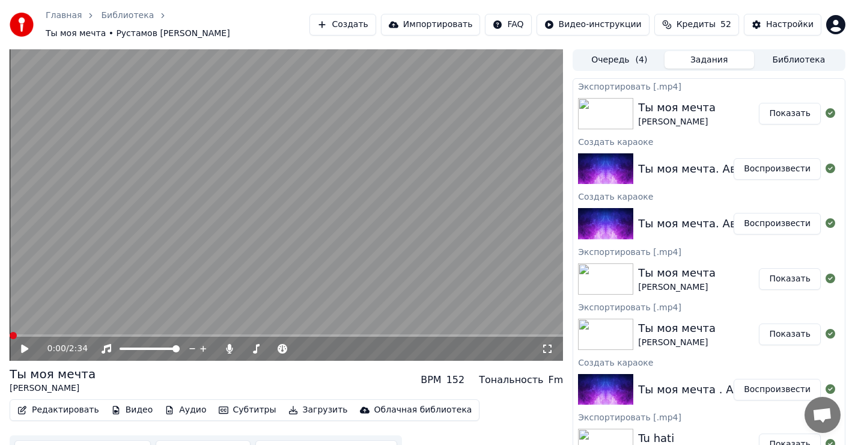
click at [10, 335] on span at bounding box center [13, 335] width 7 height 7
click at [297, 404] on button "Загрузить" at bounding box center [318, 409] width 69 height 17
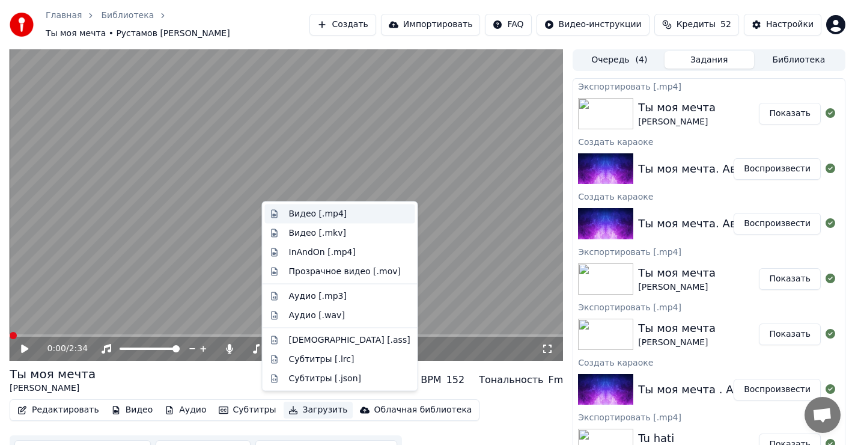
click at [325, 215] on div "Видео [.mp4]" at bounding box center [318, 214] width 58 height 12
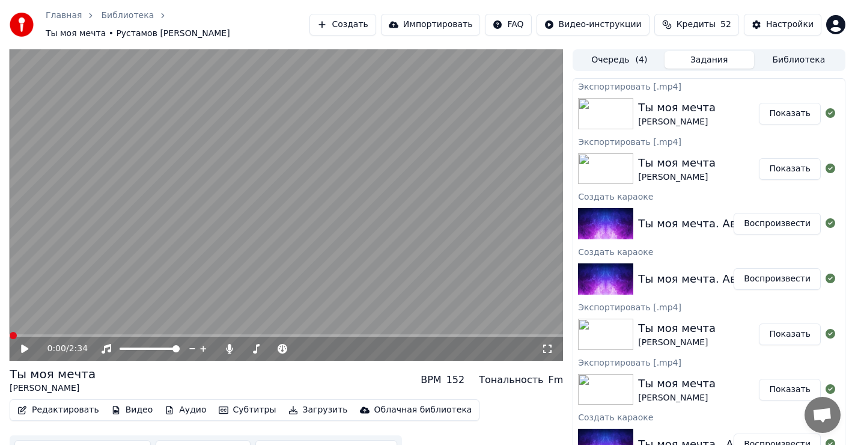
click at [771, 103] on button "Показать" at bounding box center [790, 114] width 62 height 22
